Goal: Check status: Check status

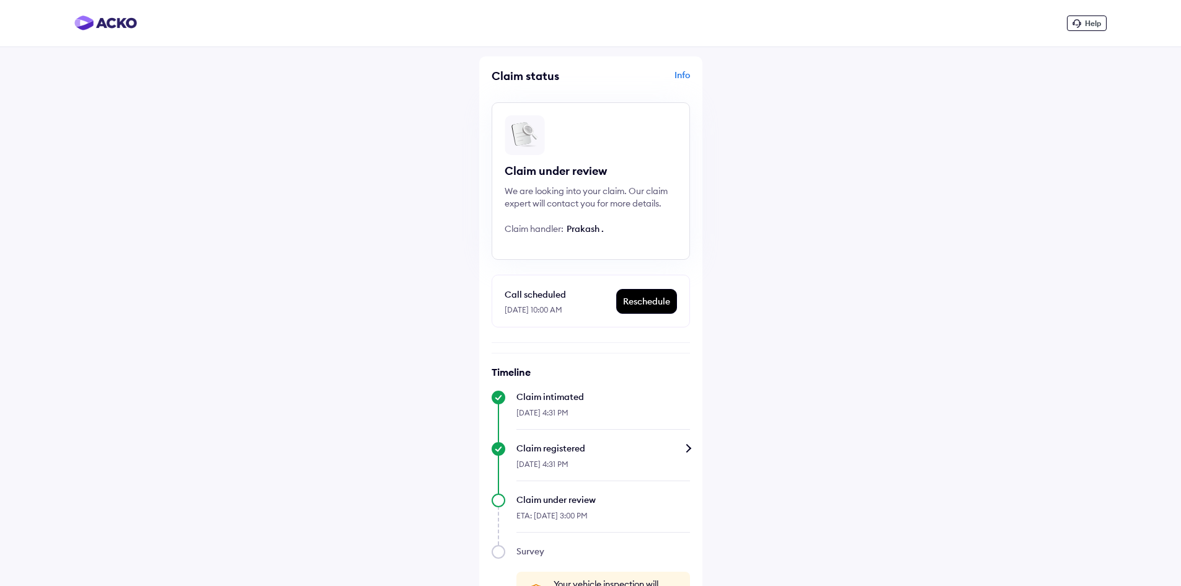
scroll to position [48, 0]
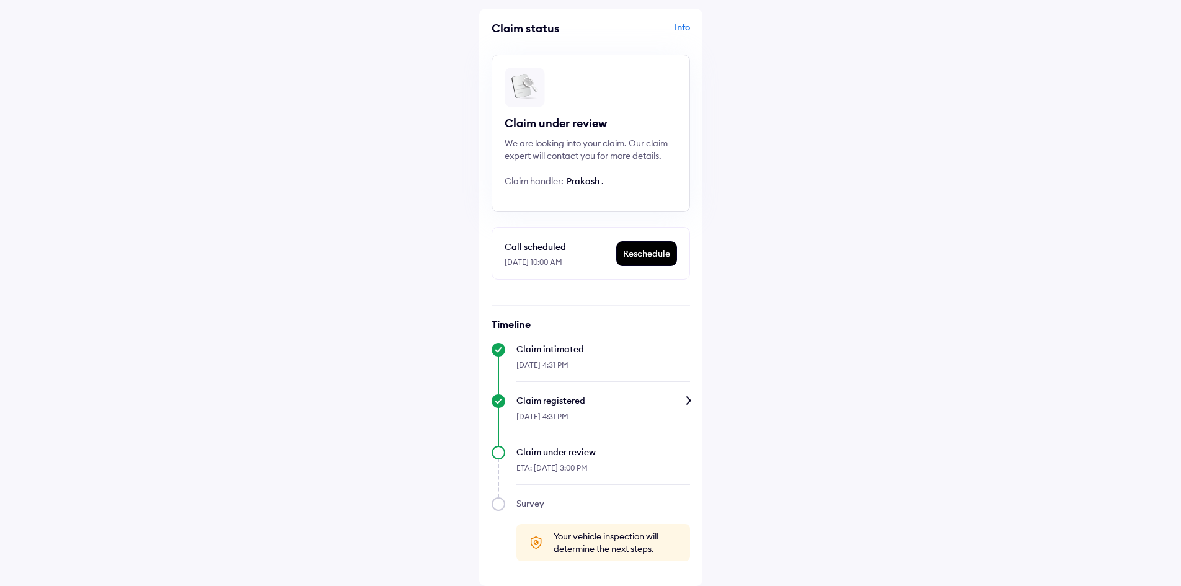
click at [653, 542] on span "Your vehicle inspection will determine the next steps." at bounding box center [616, 542] width 124 height 25
drag, startPoint x: 614, startPoint y: 180, endPoint x: 568, endPoint y: 182, distance: 45.9
click at [568, 182] on div "Claim handler: [PERSON_NAME] ." at bounding box center [591, 180] width 172 height 12
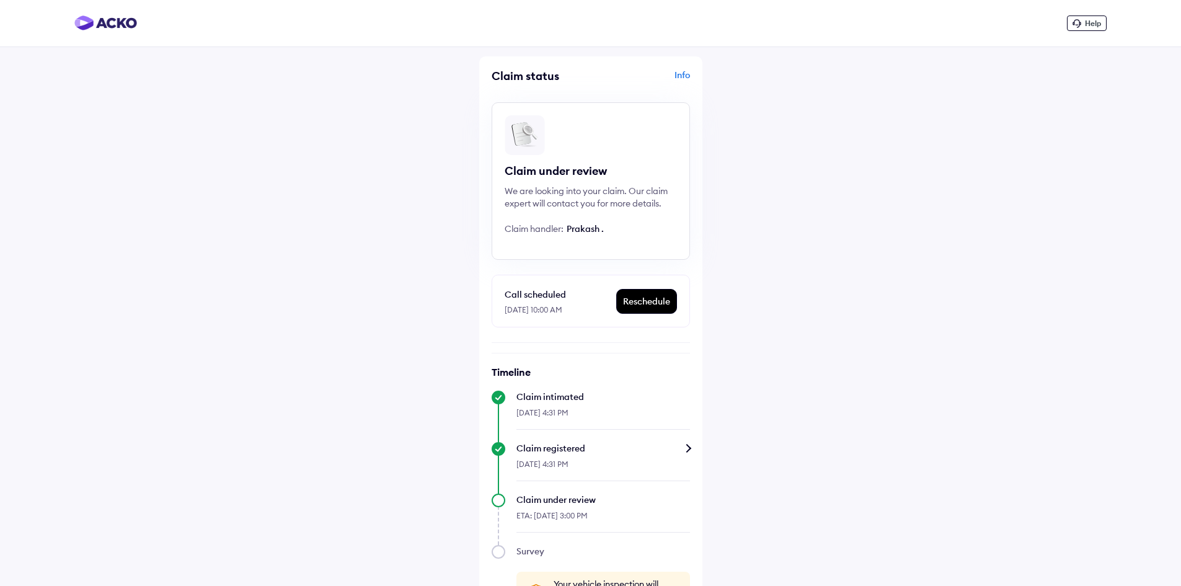
click at [686, 79] on div "Info" at bounding box center [642, 81] width 96 height 24
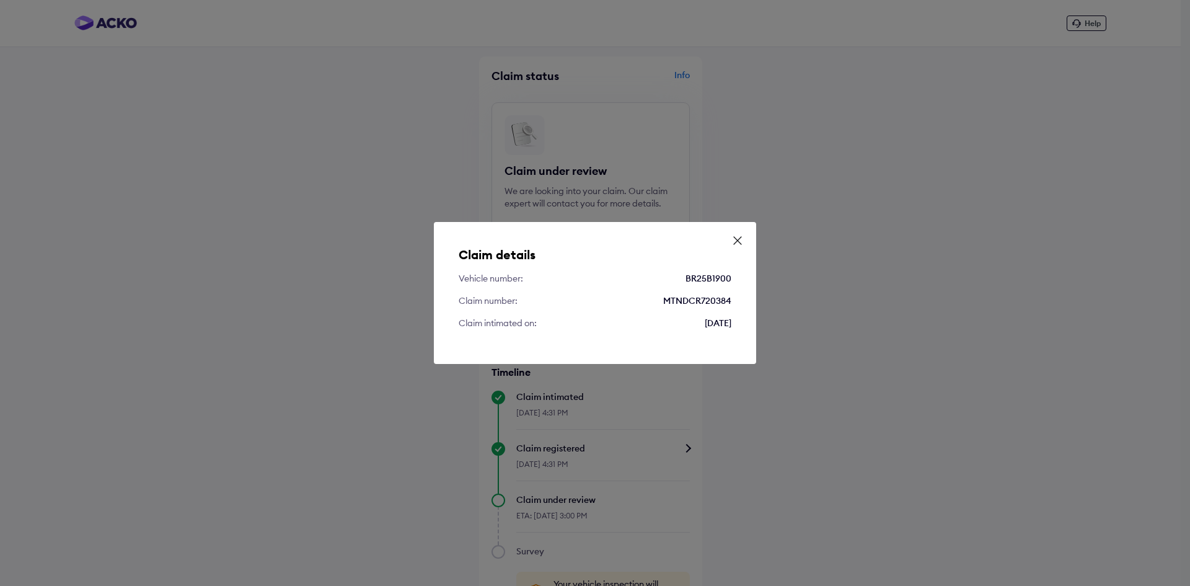
click at [735, 239] on icon at bounding box center [738, 240] width 12 height 12
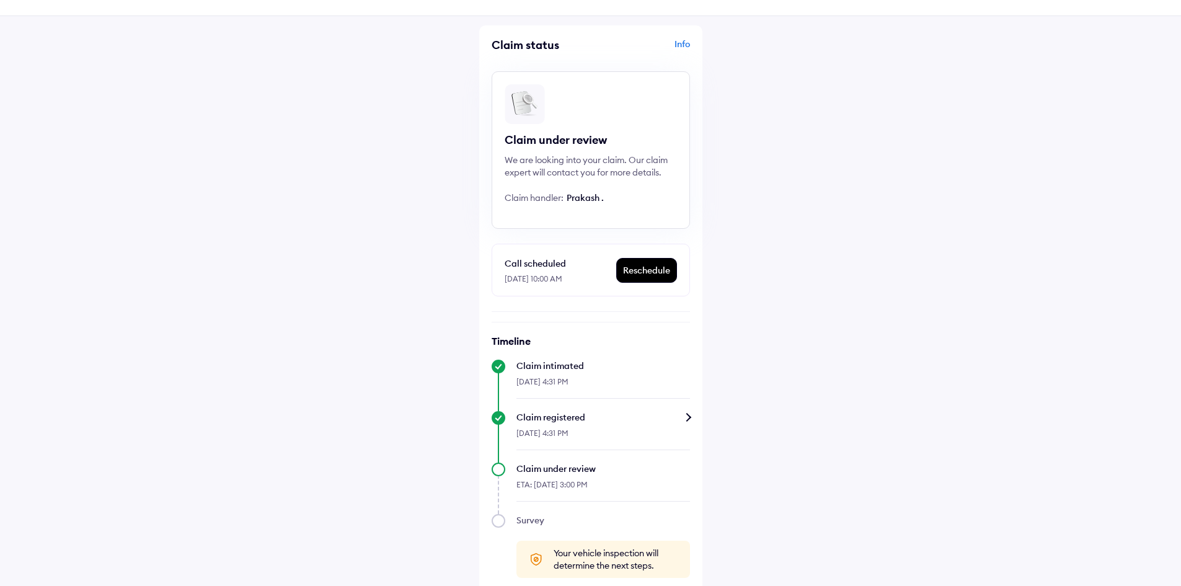
scroll to position [48, 0]
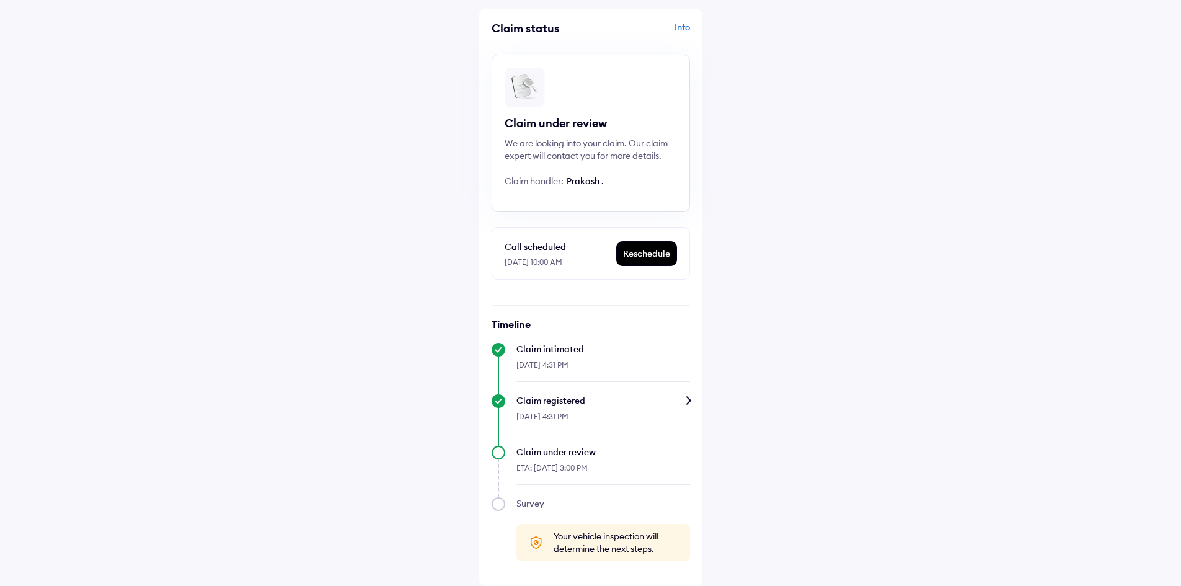
click at [692, 404] on div "Claim status Info Claim under review We are looking into your claim. Our claim …" at bounding box center [590, 297] width 223 height 577
click at [687, 399] on div "Claim registered" at bounding box center [603, 400] width 174 height 12
